Goal: Transaction & Acquisition: Purchase product/service

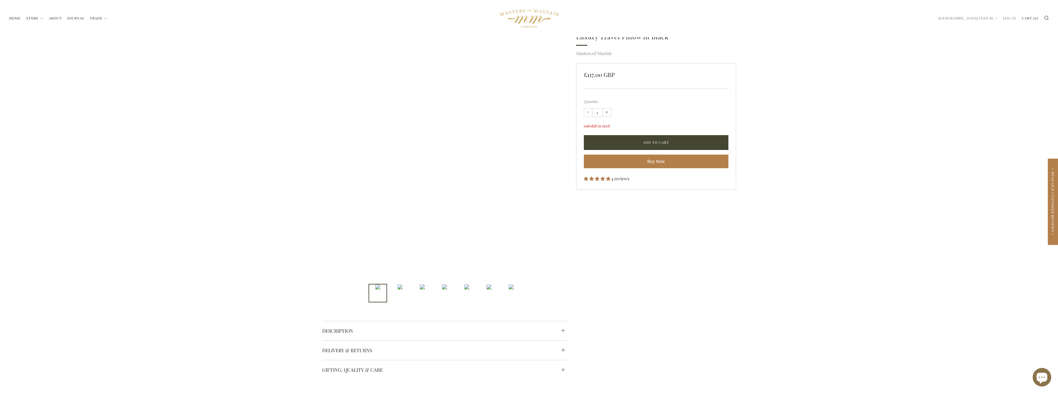
scroll to position [62, 0]
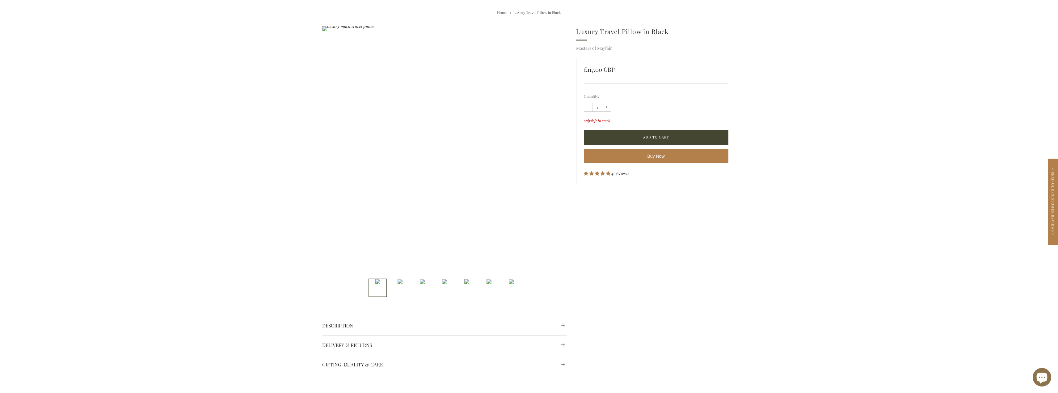
click at [398, 284] on img "2 of 7" at bounding box center [400, 281] width 5 height 5
click at [421, 284] on img "3 of 7" at bounding box center [422, 281] width 5 height 5
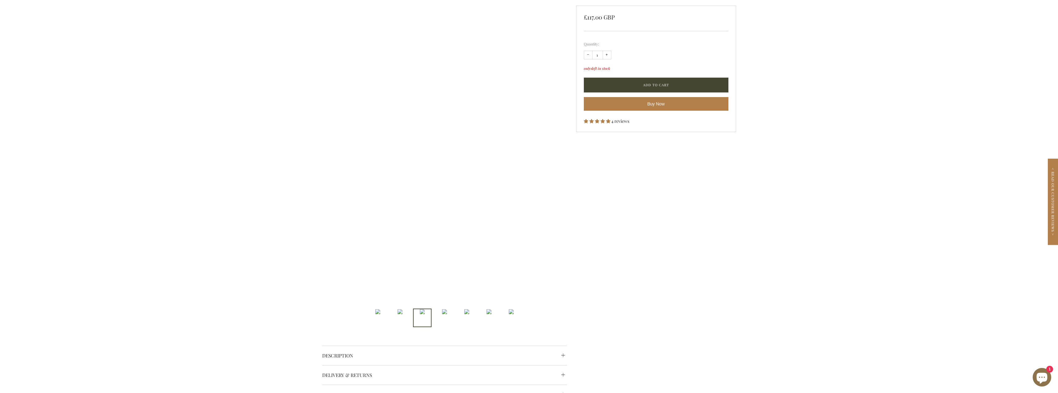
scroll to position [278, 0]
click at [446, 312] on img "4 of 7" at bounding box center [444, 309] width 5 height 5
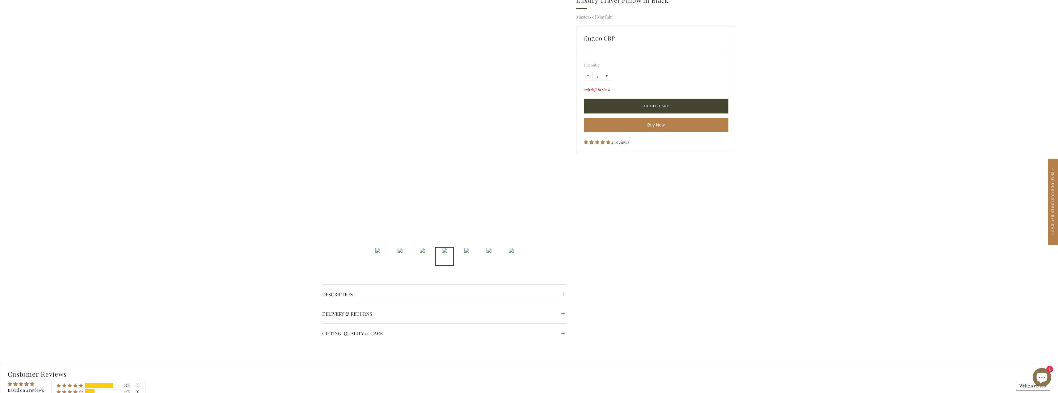
scroll to position [93, 0]
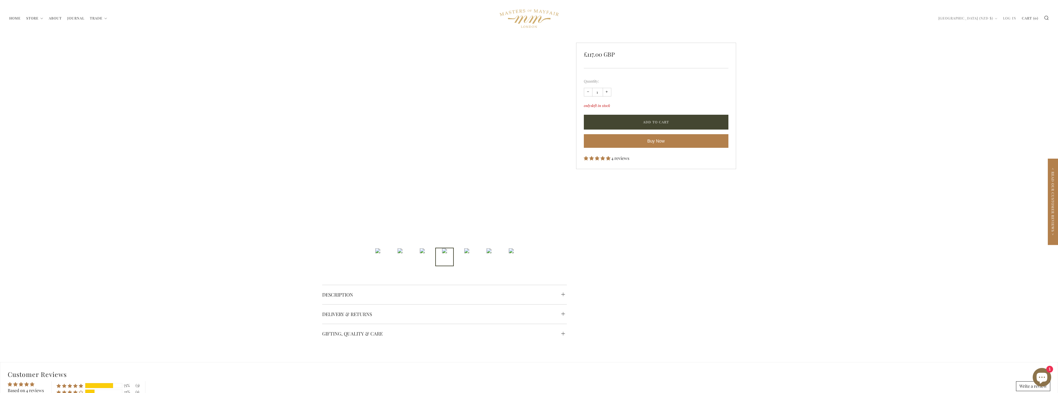
click at [466, 253] on img "5 of 7" at bounding box center [466, 250] width 5 height 5
click at [487, 253] on img "6 of 7" at bounding box center [489, 250] width 5 height 5
click at [509, 247] on img "7 of 7" at bounding box center [511, 244] width 5 height 5
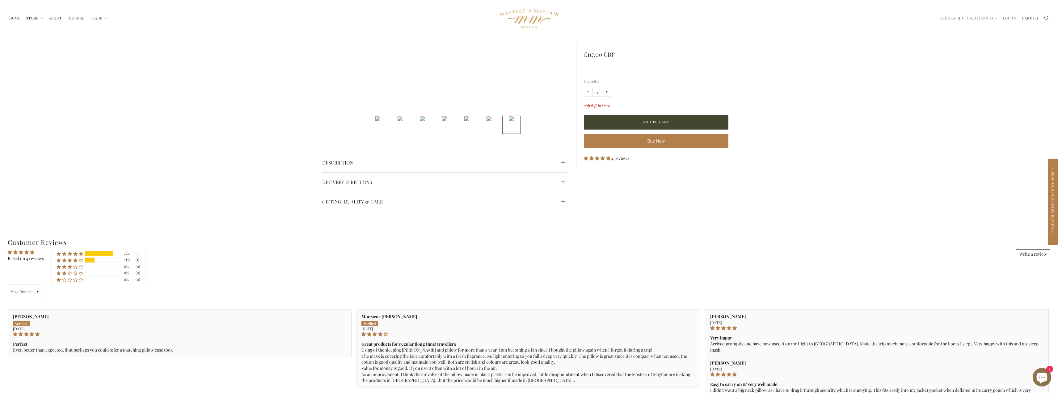
scroll to position [0, 0]
